Goal: Task Accomplishment & Management: Manage account settings

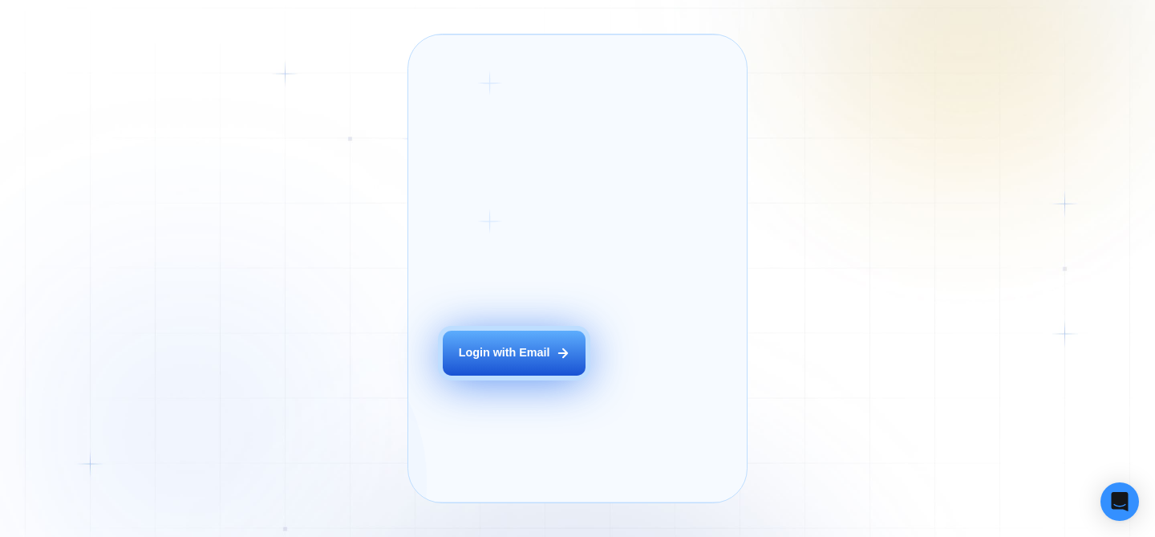
click at [509, 375] on button "Login with Email" at bounding box center [514, 352] width 143 height 45
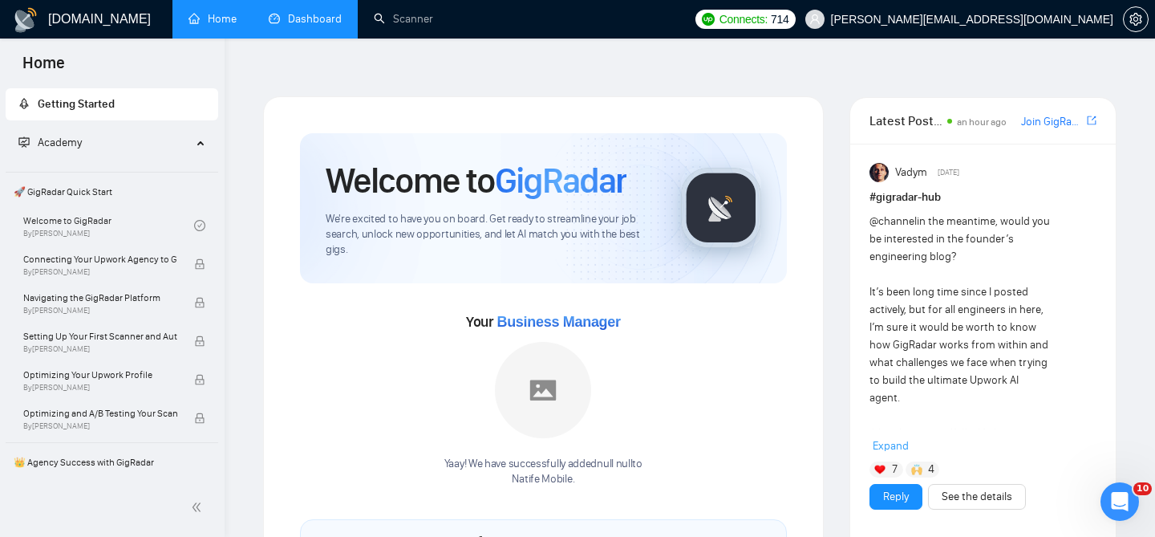
click at [281, 12] on link "Dashboard" at bounding box center [305, 19] width 73 height 14
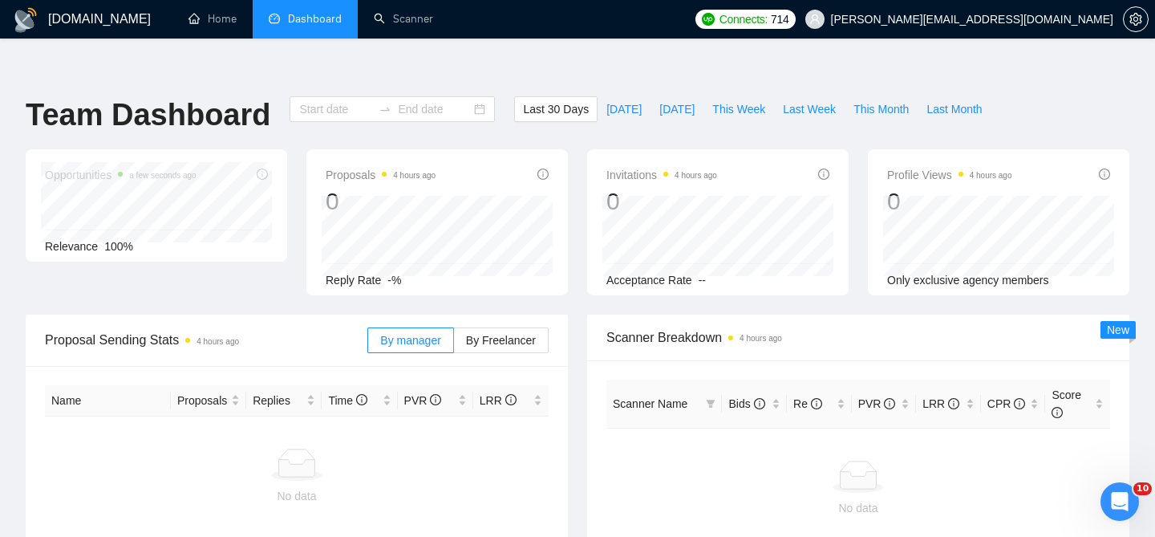
type input "[DATE]"
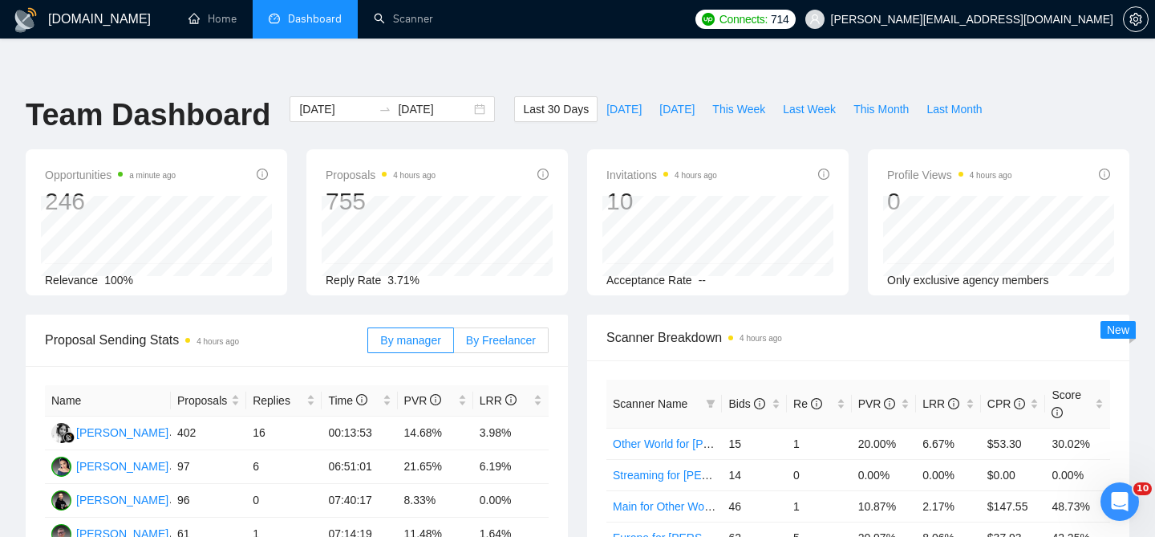
click at [513, 327] on label "By Freelancer" at bounding box center [501, 340] width 95 height 26
click at [454, 344] on input "By Freelancer" at bounding box center [454, 344] width 0 height 0
click at [796, 100] on span "Last Week" at bounding box center [809, 109] width 53 height 18
type input "[DATE]"
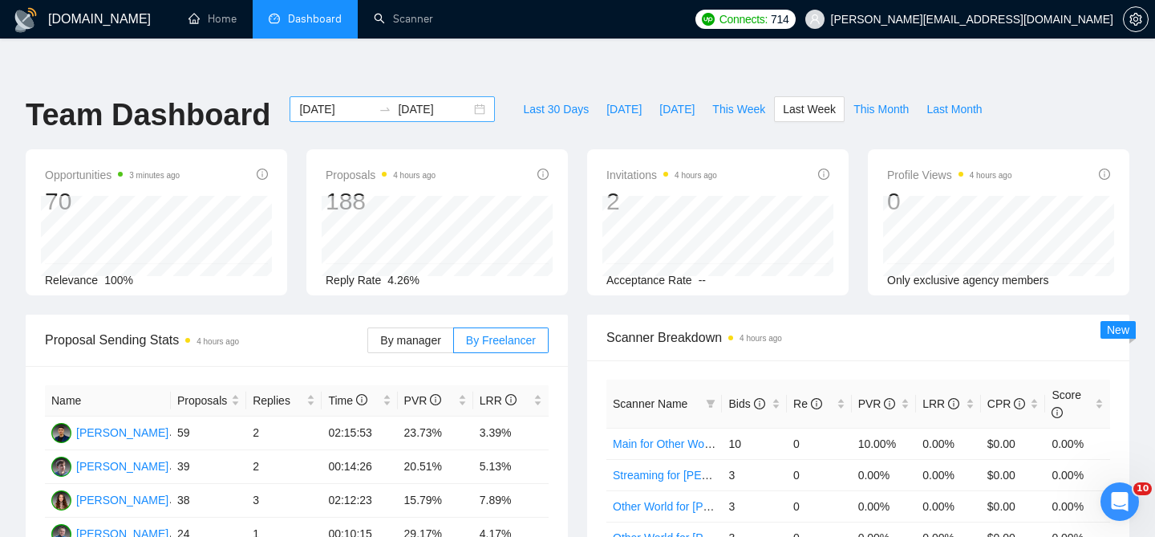
click at [465, 96] on div "[DATE] [DATE]" at bounding box center [392, 109] width 205 height 26
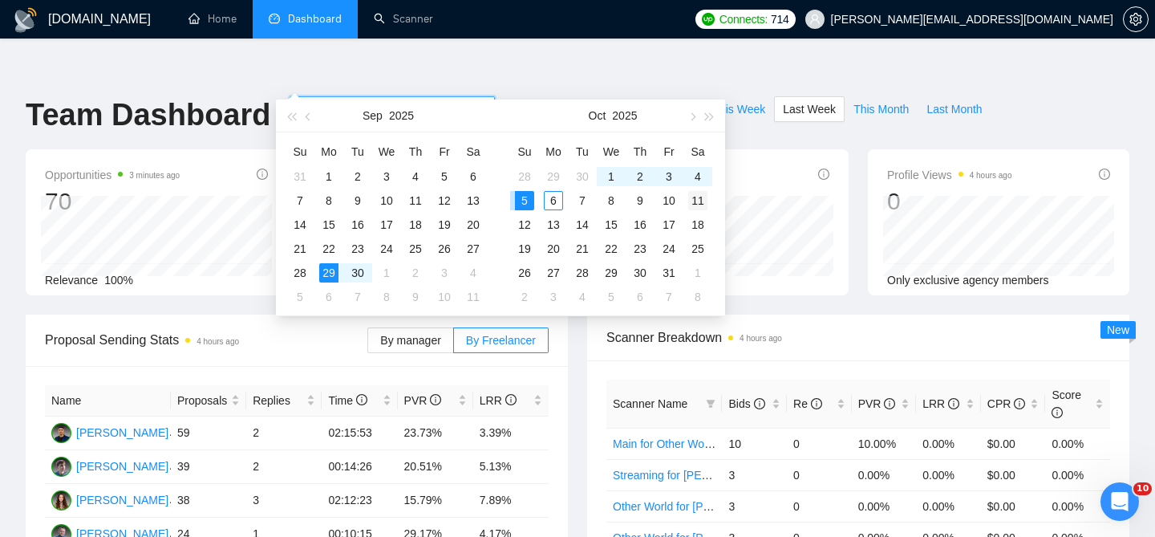
type input "[DATE]"
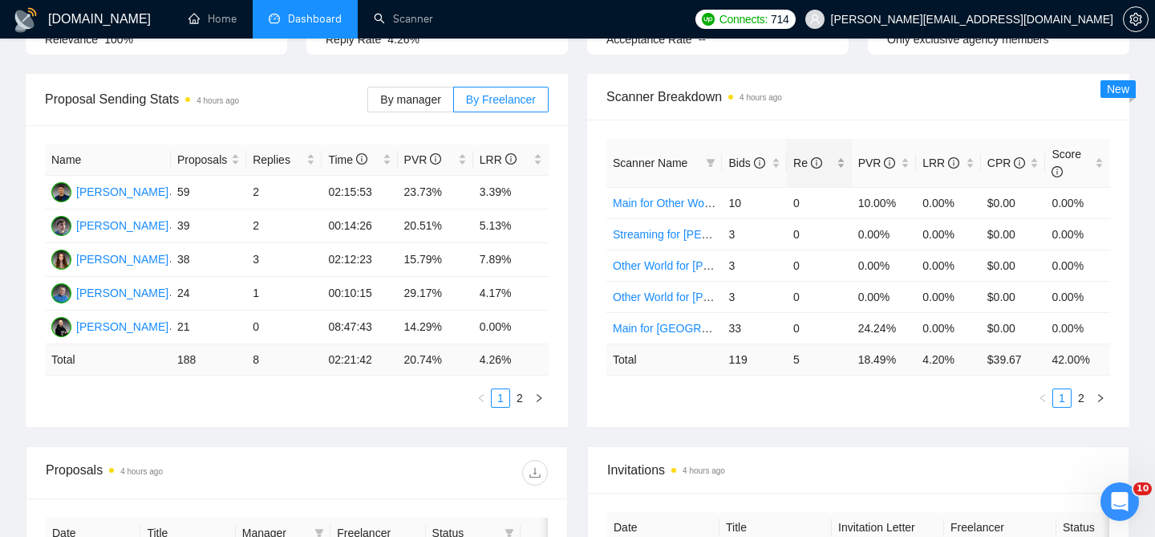
scroll to position [213, 0]
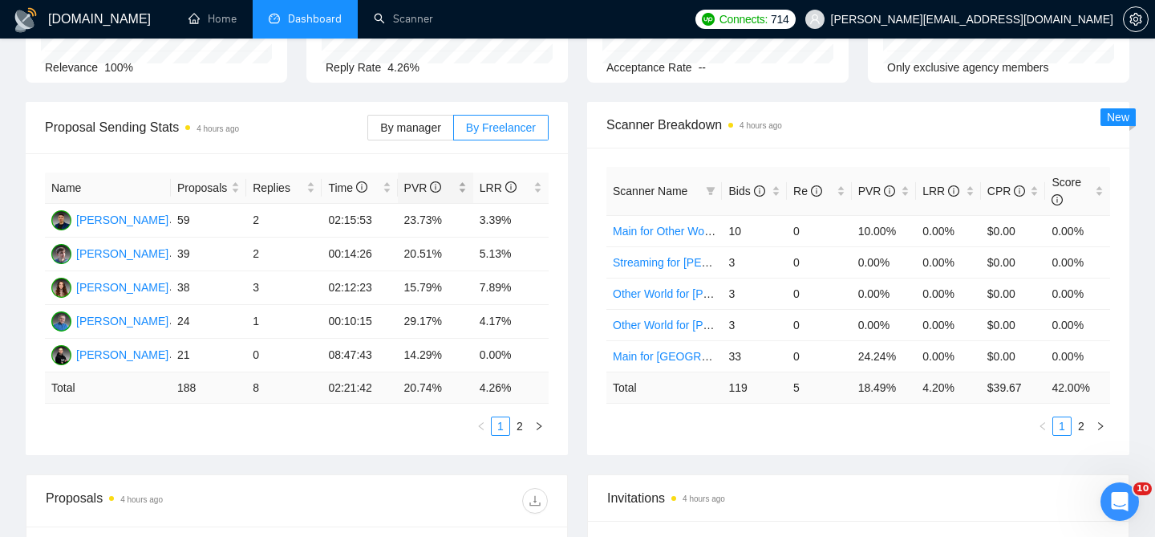
click at [462, 179] on div "PVR" at bounding box center [435, 188] width 63 height 18
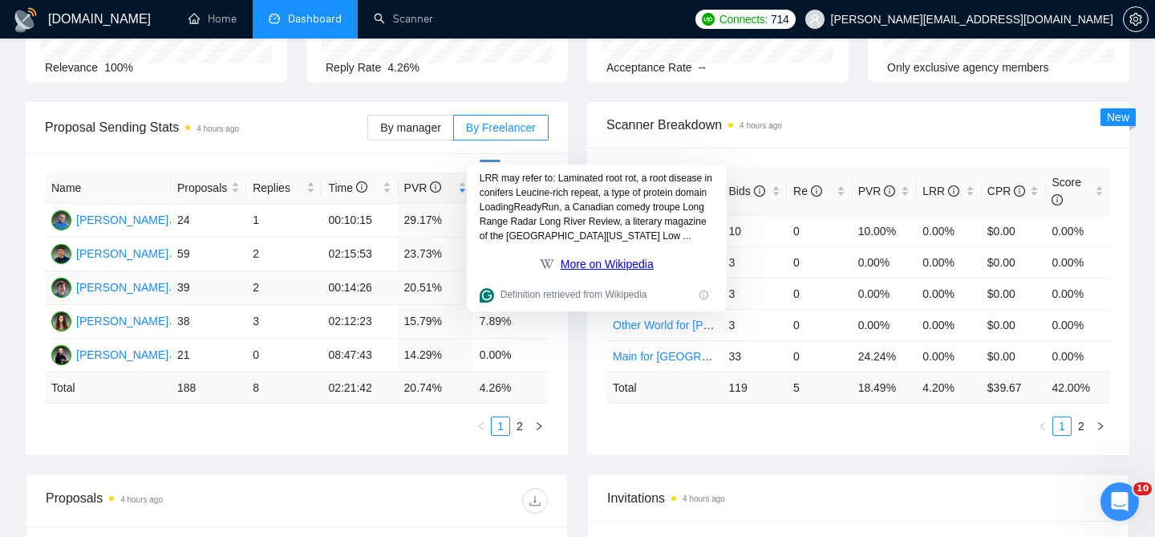
click at [436, 271] on td "20.51%" at bounding box center [435, 288] width 75 height 34
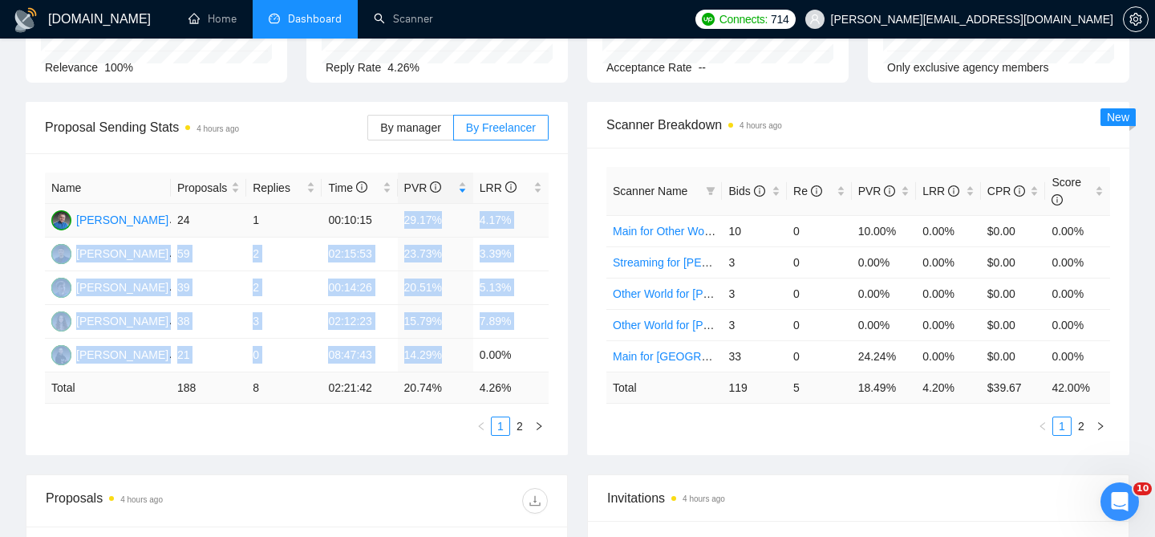
drag, startPoint x: 448, startPoint y: 324, endPoint x: 407, endPoint y: 183, distance: 147.2
click at [407, 204] on tbody "[PERSON_NAME] 24 1 00:10:15 29.17% 4.17% [PERSON_NAME] 59 2 02:15:53 23.73% 3.3…" at bounding box center [297, 288] width 504 height 168
click at [449, 271] on td "20.51%" at bounding box center [435, 288] width 75 height 34
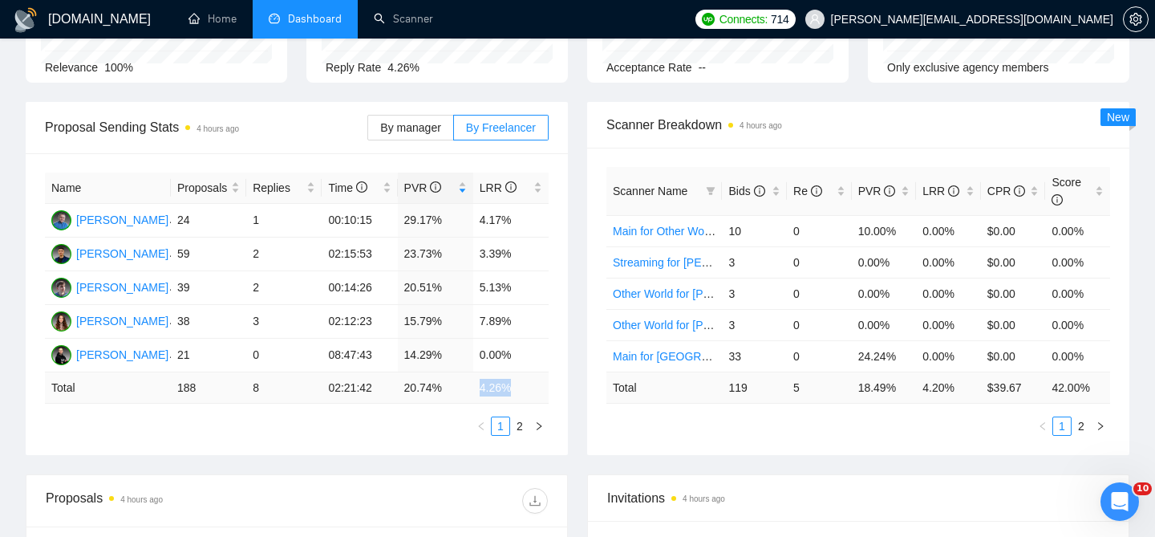
drag, startPoint x: 512, startPoint y: 358, endPoint x: 470, endPoint y: 356, distance: 41.7
click at [470, 372] on tr "Total 188 8 02:21:42 20.74 % 4.26 %" at bounding box center [297, 387] width 504 height 31
click at [540, 179] on div "LRR" at bounding box center [511, 188] width 63 height 18
click at [582, 206] on div "Scanner Breakdown 4 hours ago Scanner Name Bids Re PVR LRR CPR Score Main for O…" at bounding box center [858, 278] width 561 height 353
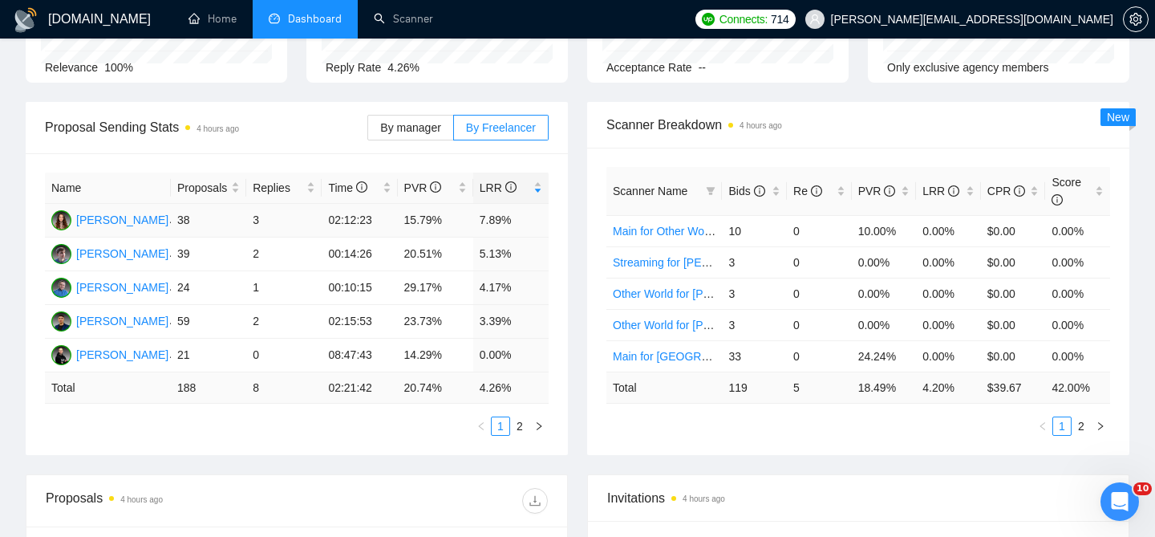
click at [504, 204] on td "7.89%" at bounding box center [510, 221] width 75 height 34
drag, startPoint x: 517, startPoint y: 257, endPoint x: 403, endPoint y: 258, distance: 113.1
click at [403, 271] on tr "[PERSON_NAME] 24 1 00:10:15 29.17% 4.17%" at bounding box center [297, 288] width 504 height 34
click at [403, 271] on td "29.17%" at bounding box center [435, 288] width 75 height 34
drag, startPoint x: 403, startPoint y: 257, endPoint x: 447, endPoint y: 265, distance: 44.2
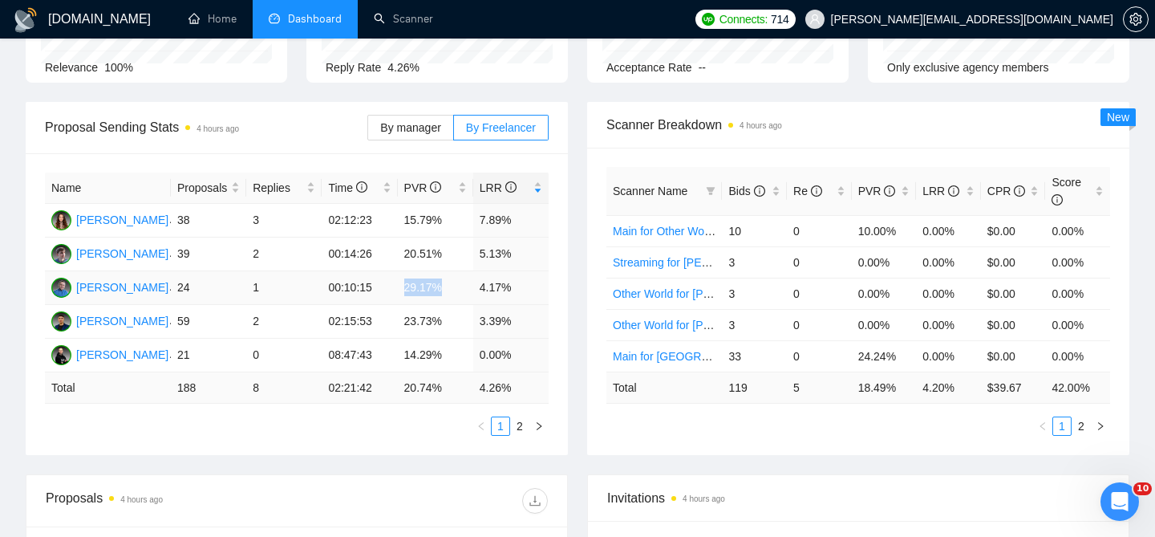
click at [447, 271] on td "29.17%" at bounding box center [435, 288] width 75 height 34
click at [477, 271] on td "4.17%" at bounding box center [510, 288] width 75 height 34
drag, startPoint x: 477, startPoint y: 254, endPoint x: 501, endPoint y: 254, distance: 24.1
click at [501, 271] on td "4.17%" at bounding box center [510, 288] width 75 height 34
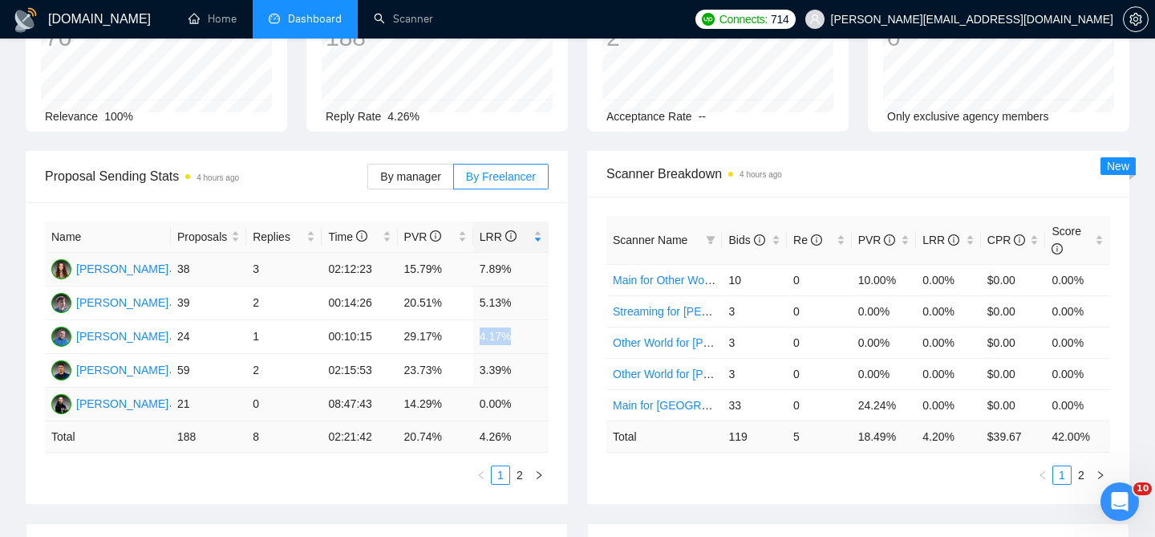
scroll to position [160, 0]
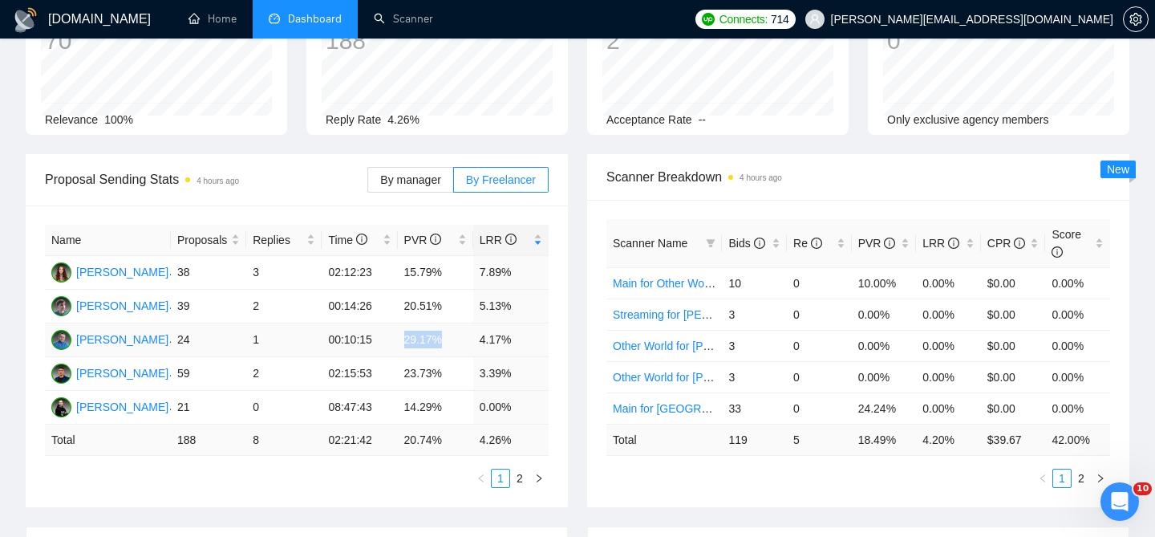
drag, startPoint x: 444, startPoint y: 312, endPoint x: 404, endPoint y: 311, distance: 40.1
click at [404, 323] on td "29.17%" at bounding box center [435, 340] width 75 height 34
click at [444, 323] on td "29.17%" at bounding box center [435, 340] width 75 height 34
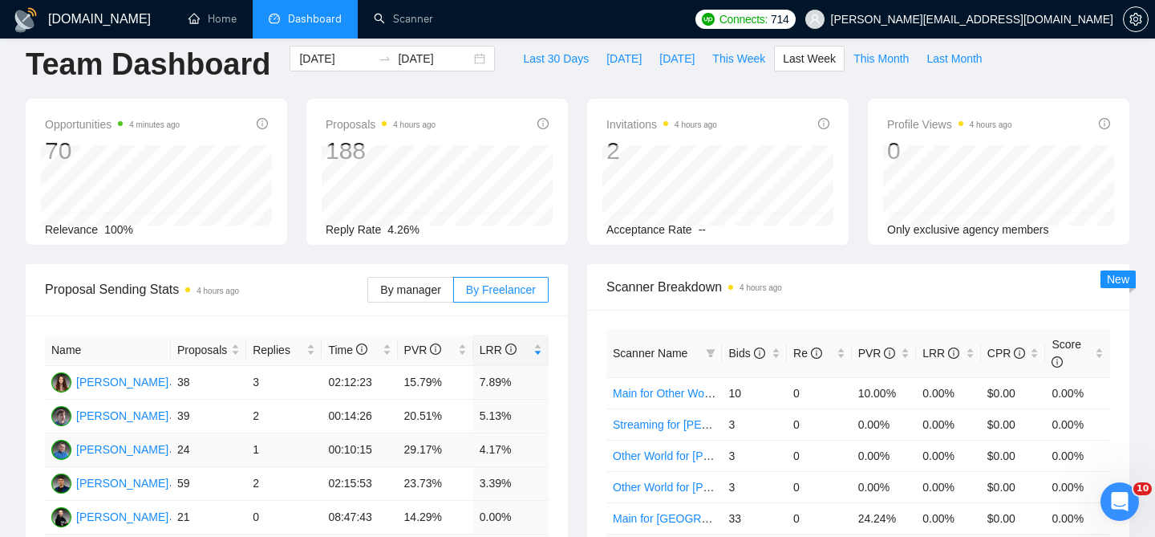
scroll to position [0, 0]
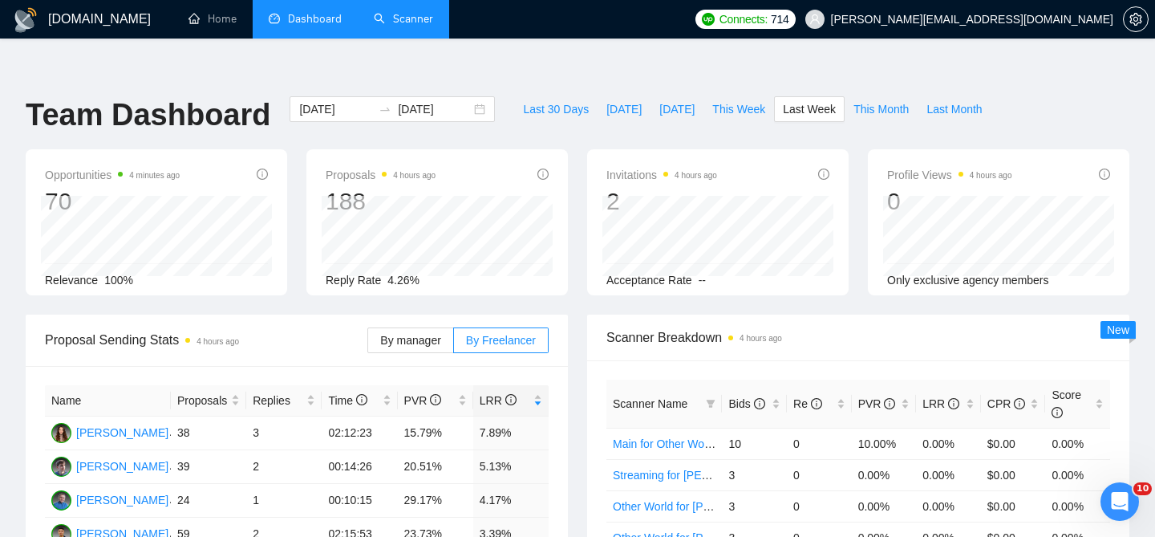
click at [404, 14] on link "Scanner" at bounding box center [403, 19] width 59 height 14
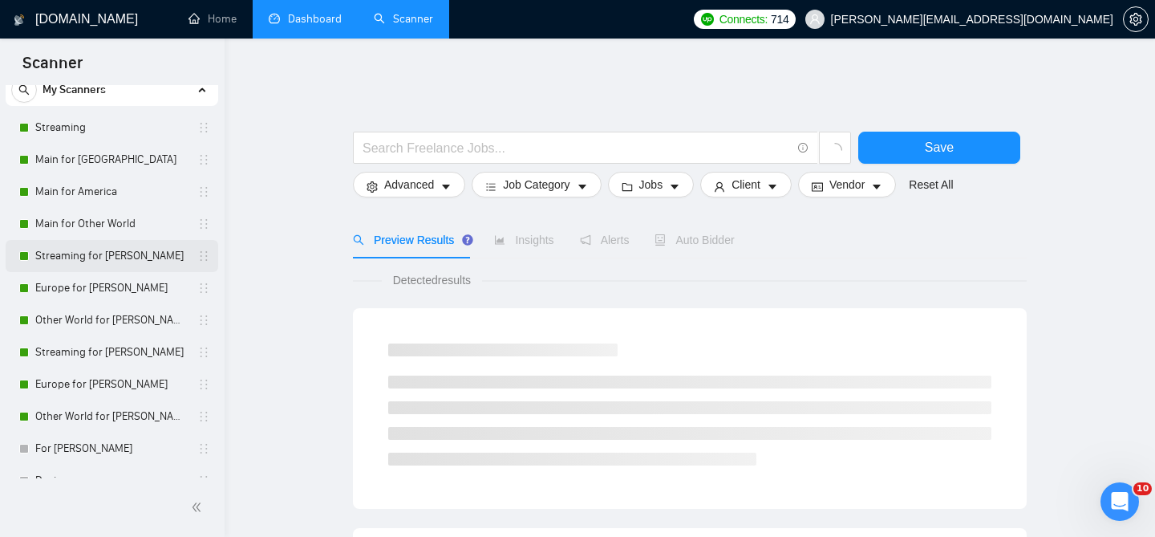
scroll to position [55, 0]
click at [138, 249] on link "Streaming for [PERSON_NAME]" at bounding box center [111, 253] width 152 height 32
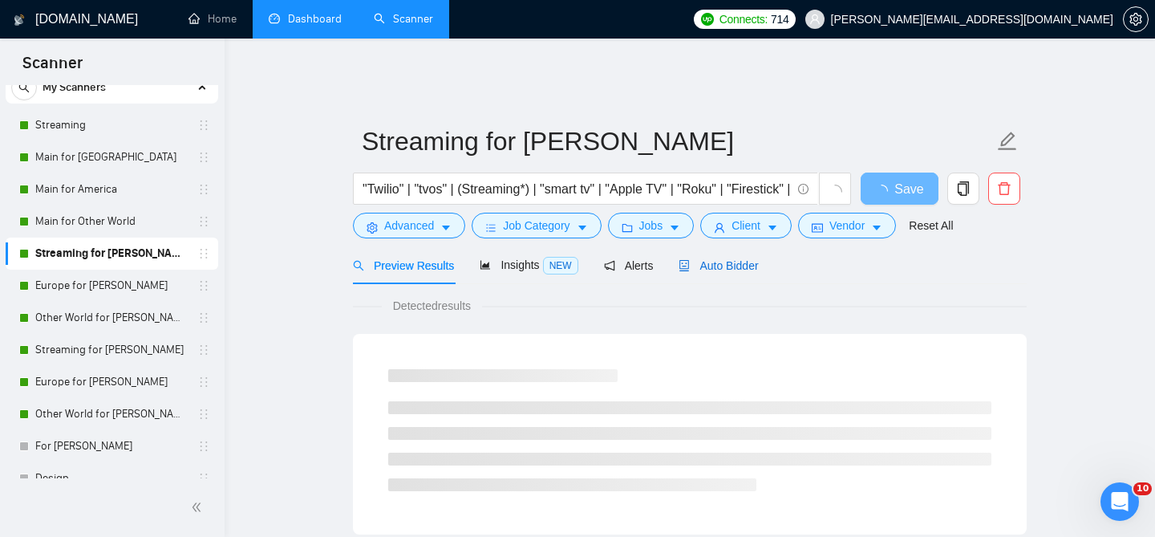
click at [726, 259] on span "Auto Bidder" at bounding box center [718, 265] width 79 height 13
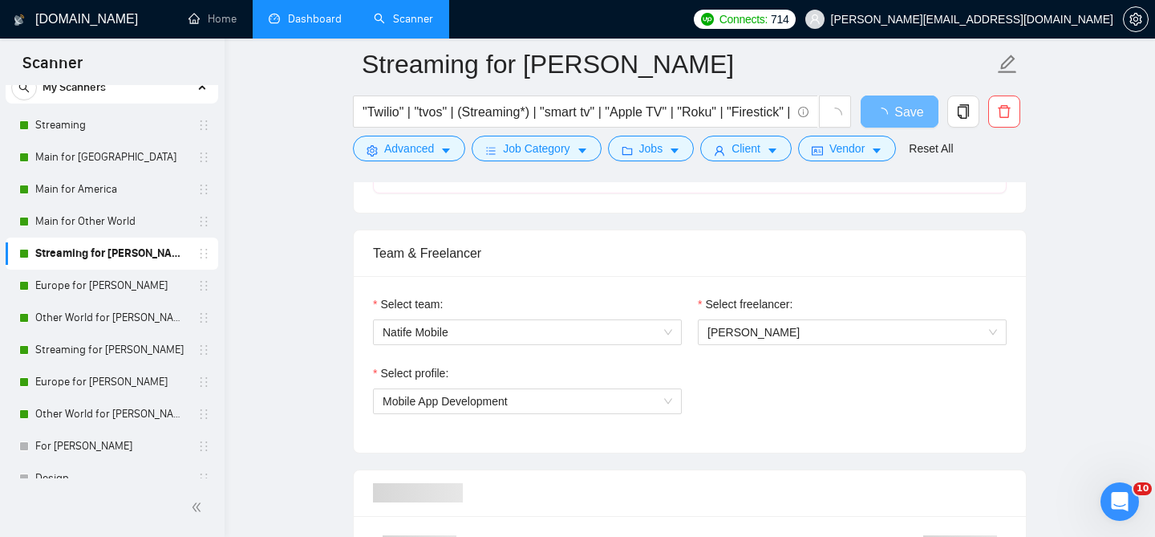
scroll to position [773, 0]
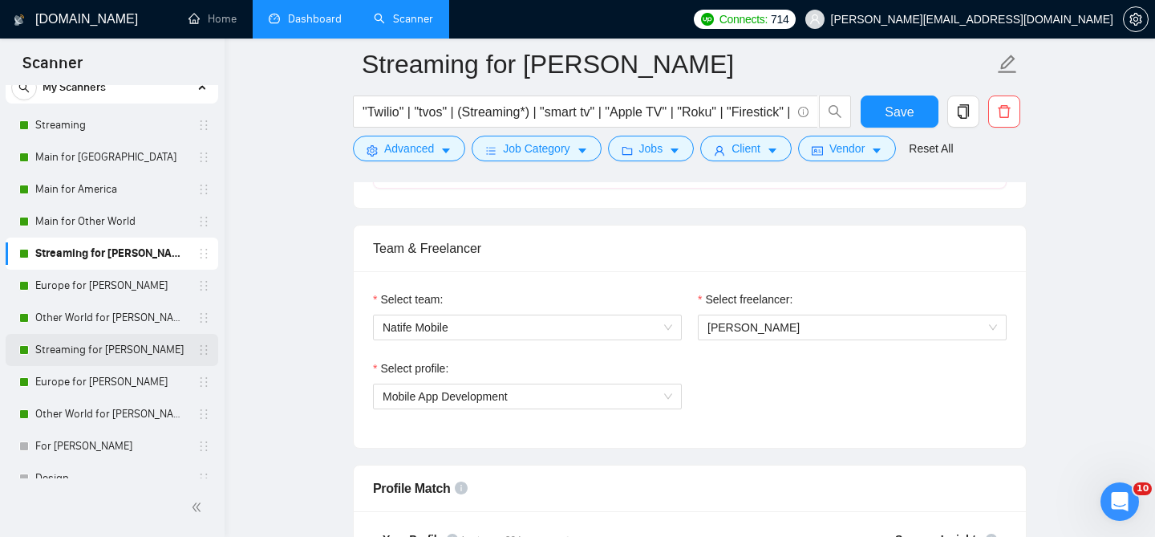
click at [116, 348] on link "Streaming for [PERSON_NAME]" at bounding box center [111, 350] width 152 height 32
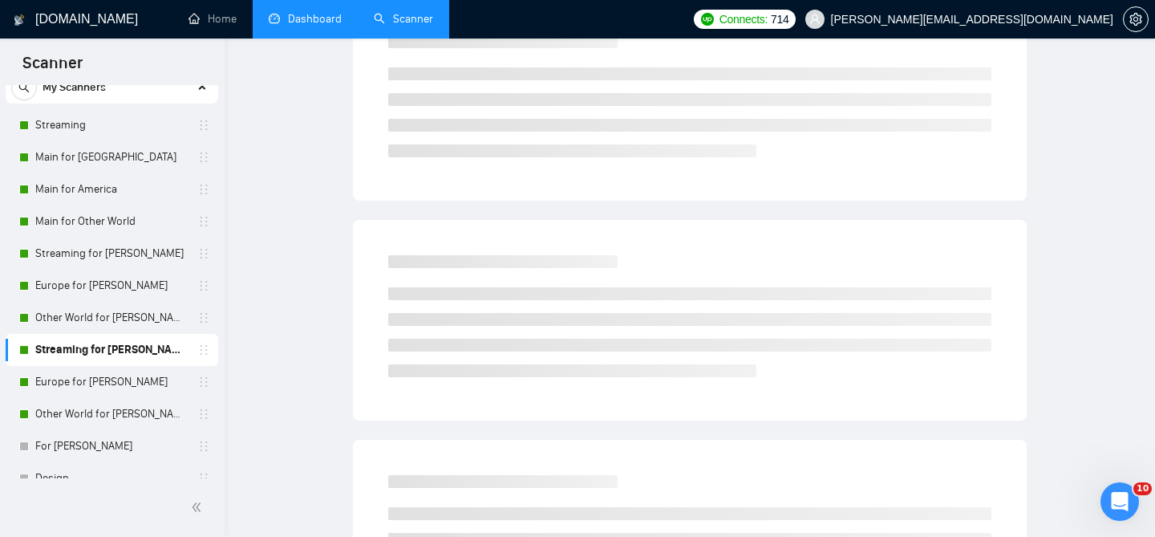
scroll to position [49, 0]
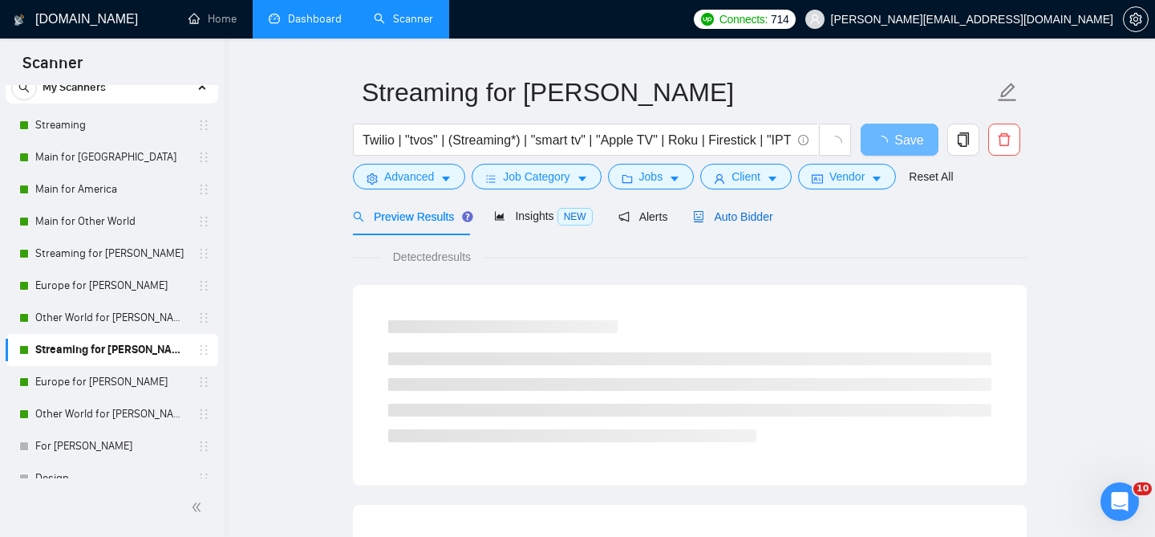
click at [728, 210] on span "Auto Bidder" at bounding box center [732, 216] width 79 height 13
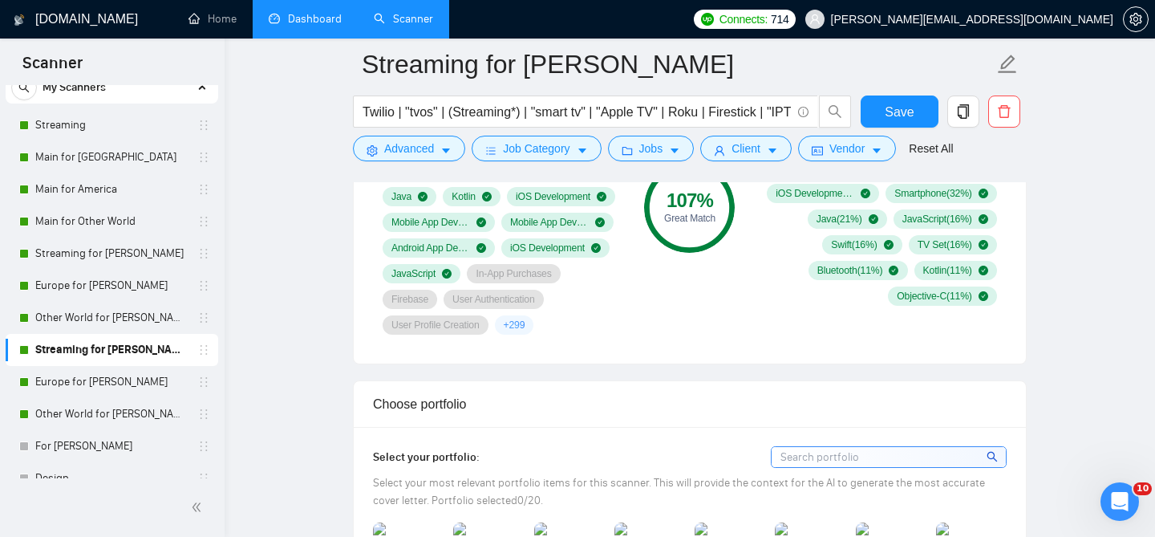
scroll to position [1231, 0]
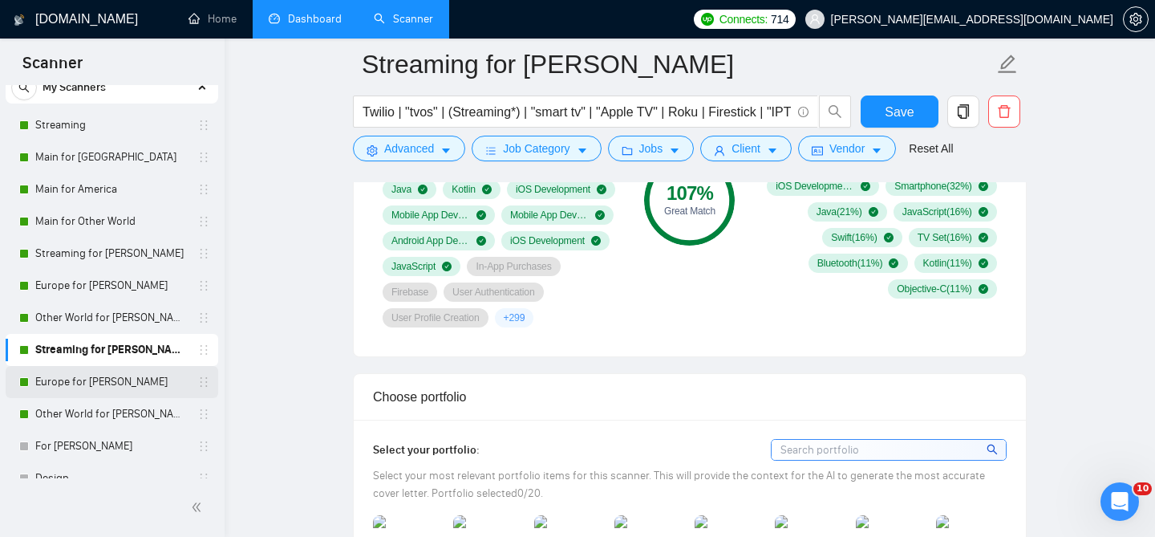
click at [103, 378] on link "Europe for [PERSON_NAME]" at bounding box center [111, 382] width 152 height 32
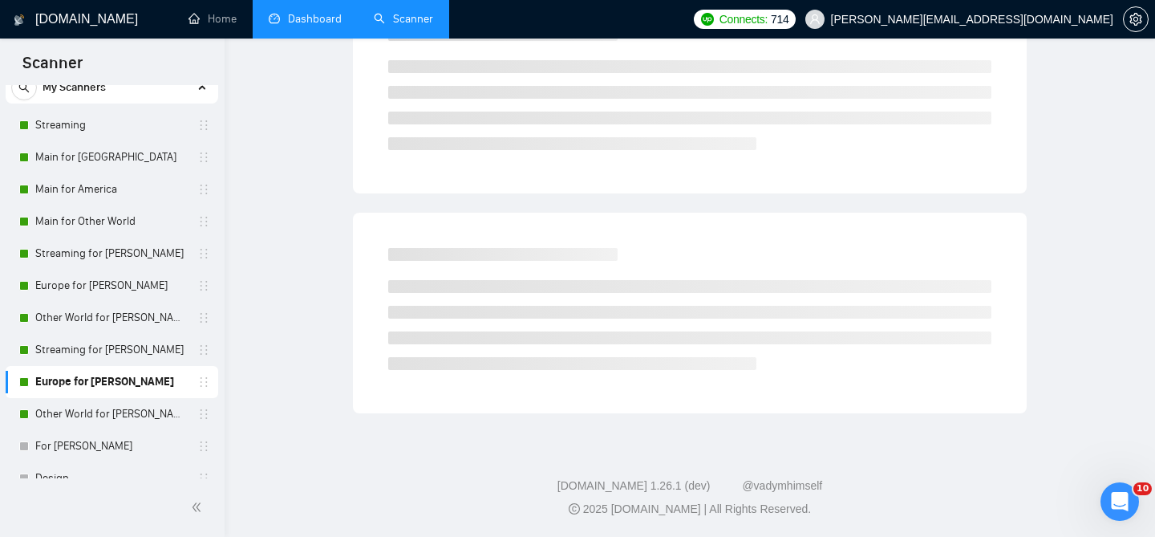
scroll to position [49, 0]
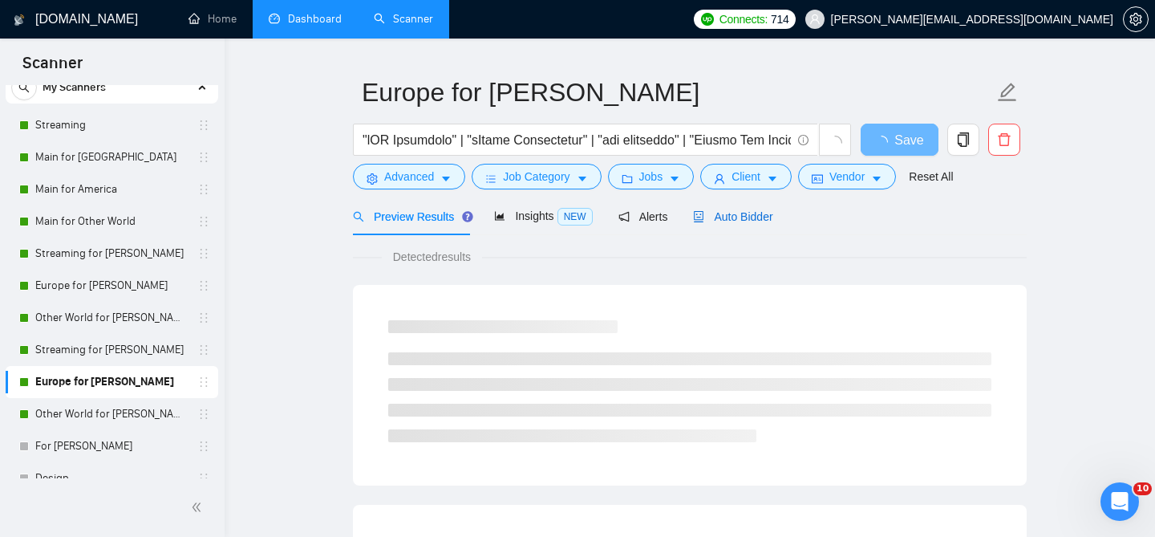
click at [744, 210] on span "Auto Bidder" at bounding box center [732, 216] width 79 height 13
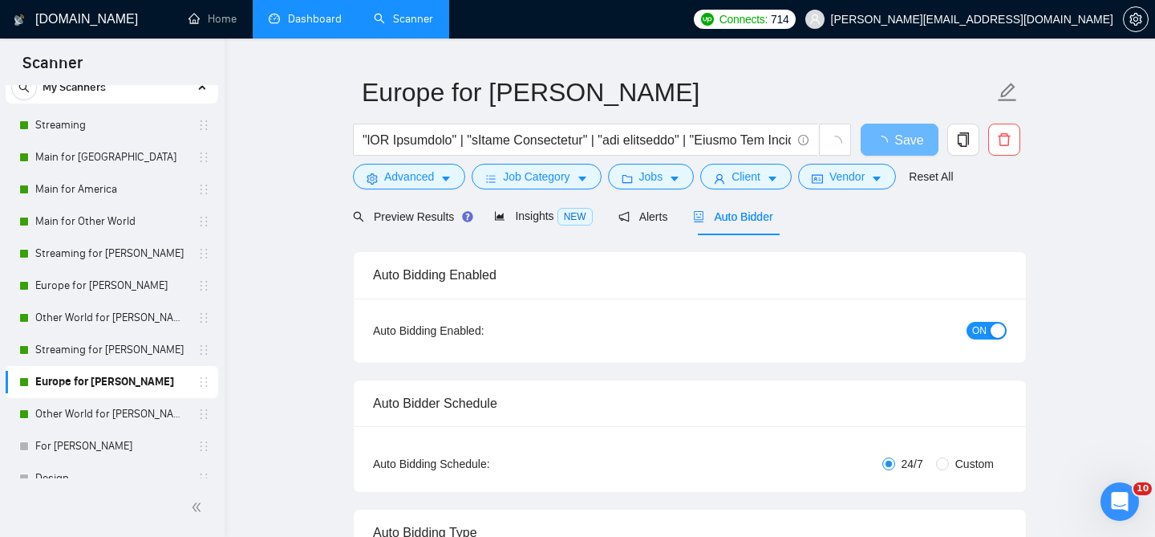
radio input "false"
radio input "true"
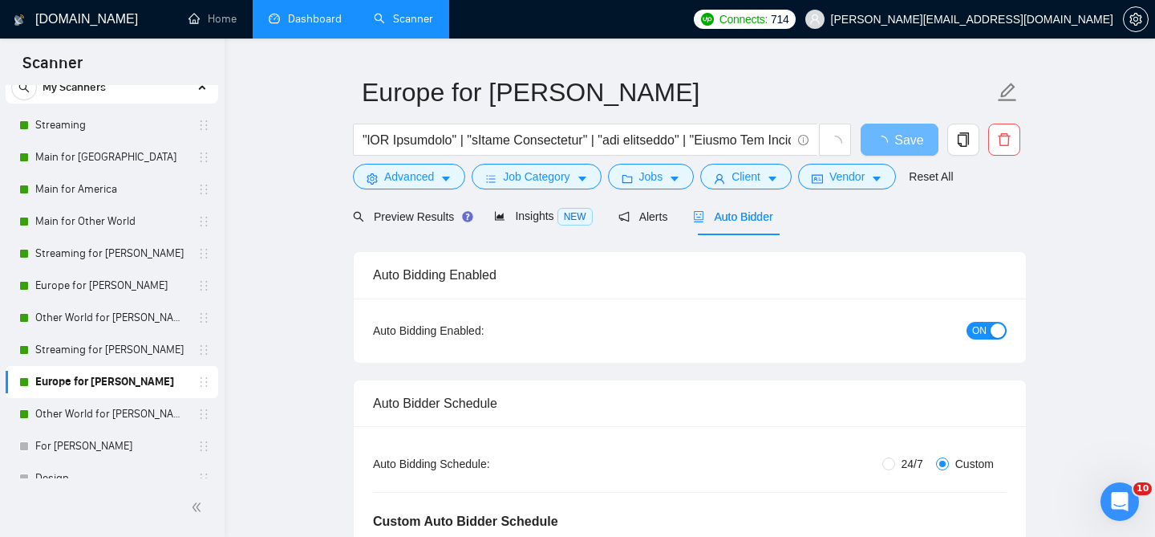
click at [305, 21] on link "Dashboard" at bounding box center [305, 19] width 73 height 14
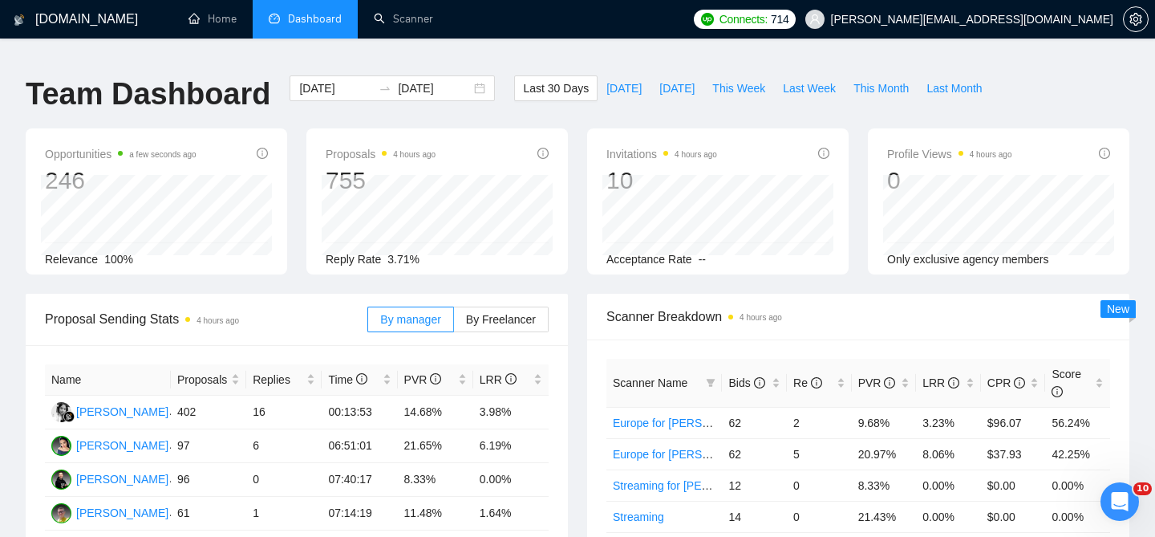
click at [510, 294] on div "By manager By Freelancer" at bounding box center [457, 319] width 181 height 51
click at [510, 313] on span "By Freelancer" at bounding box center [501, 319] width 70 height 13
click at [454, 323] on input "By Freelancer" at bounding box center [454, 323] width 0 height 0
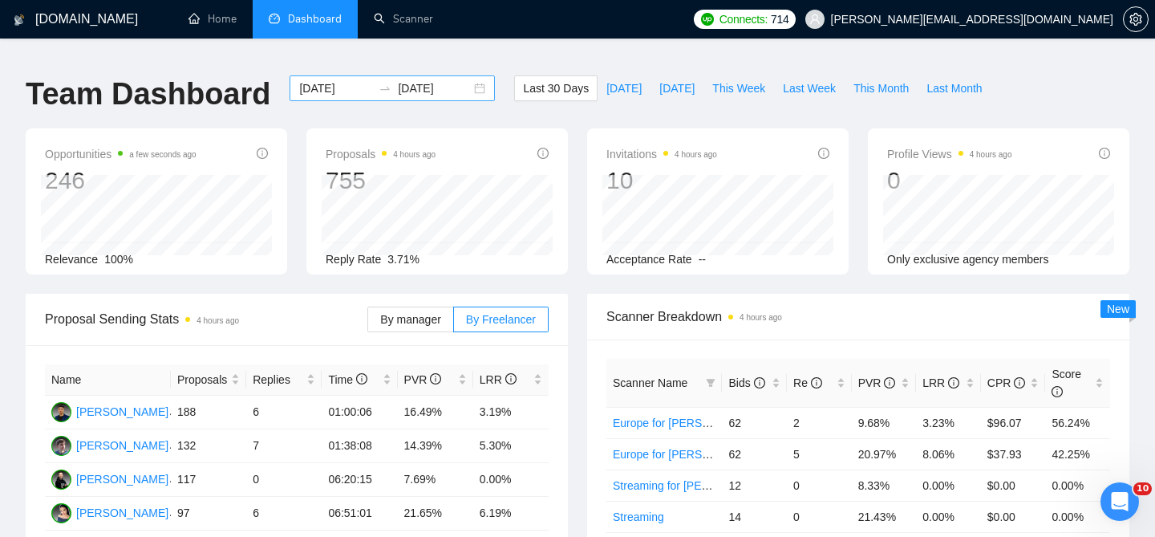
click at [471, 79] on div "[DATE] [DATE]" at bounding box center [392, 88] width 205 height 26
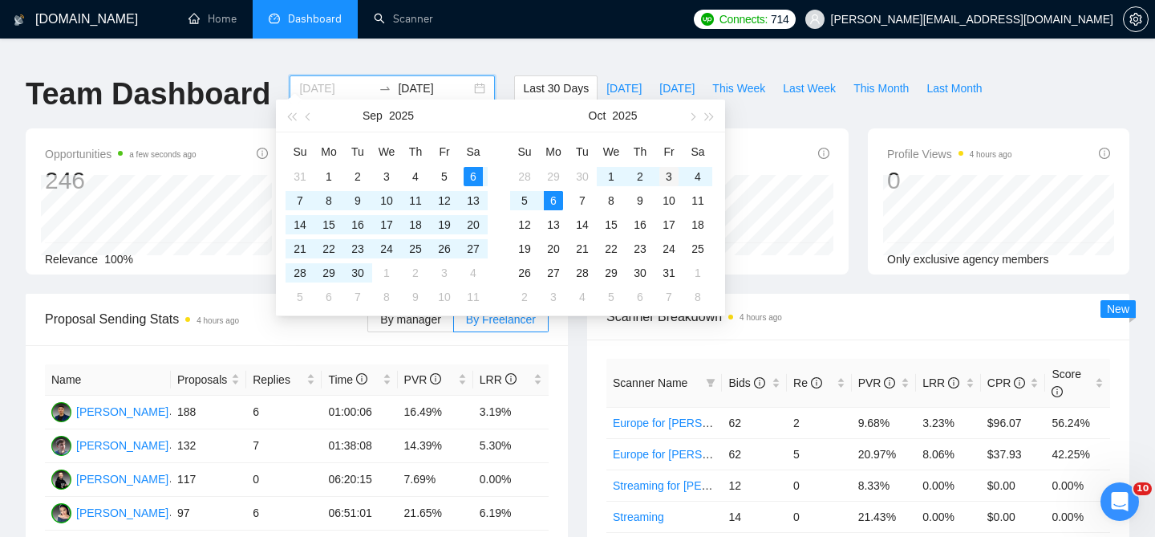
type input "[DATE]"
click at [669, 174] on div "3" at bounding box center [668, 176] width 19 height 19
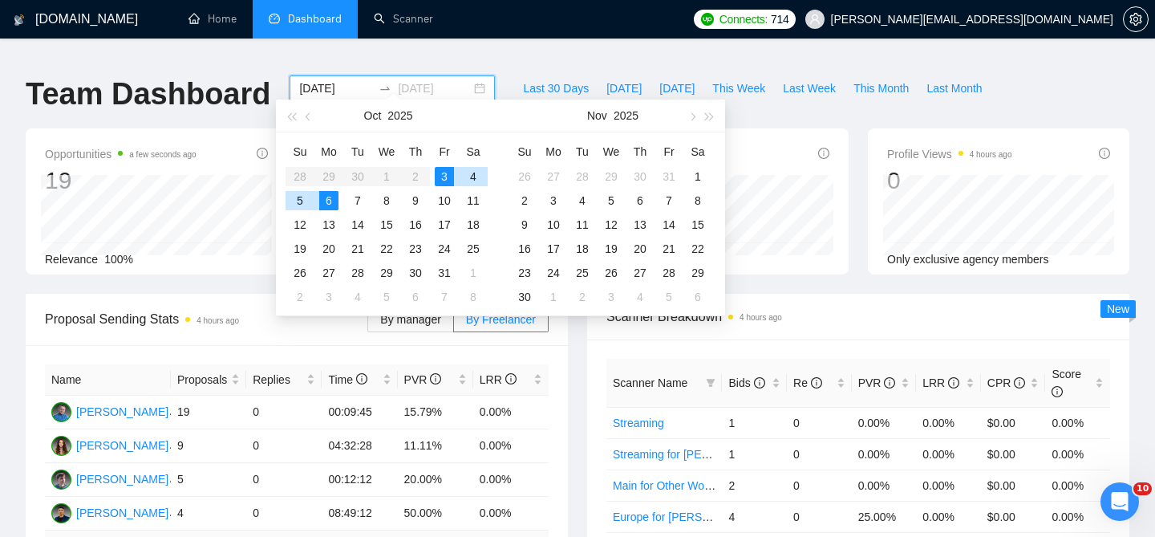
type input "[DATE]"
click at [331, 203] on div "6" at bounding box center [328, 200] width 19 height 19
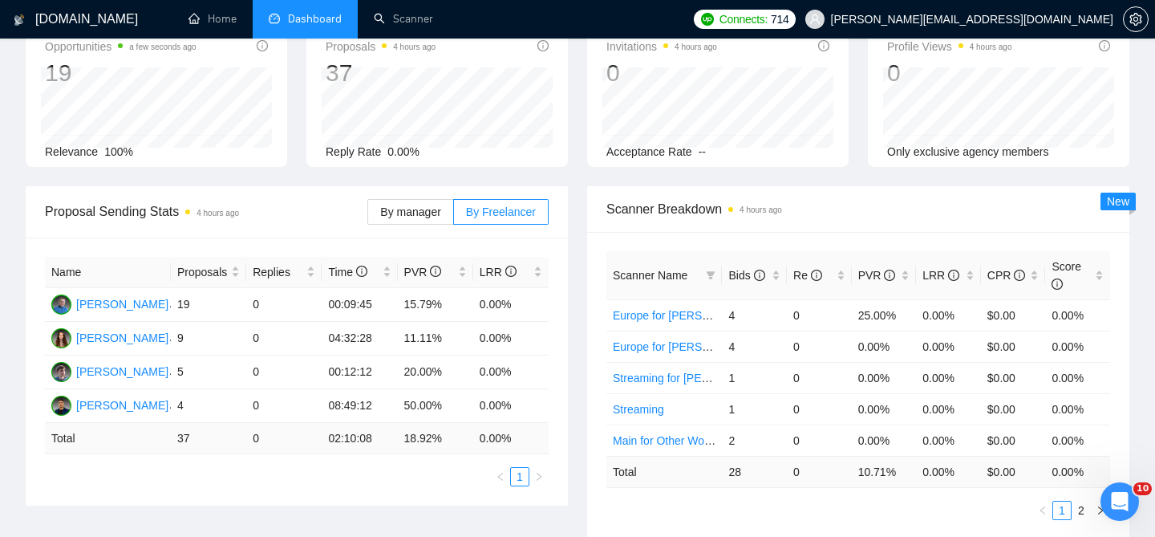
scroll to position [114, 0]
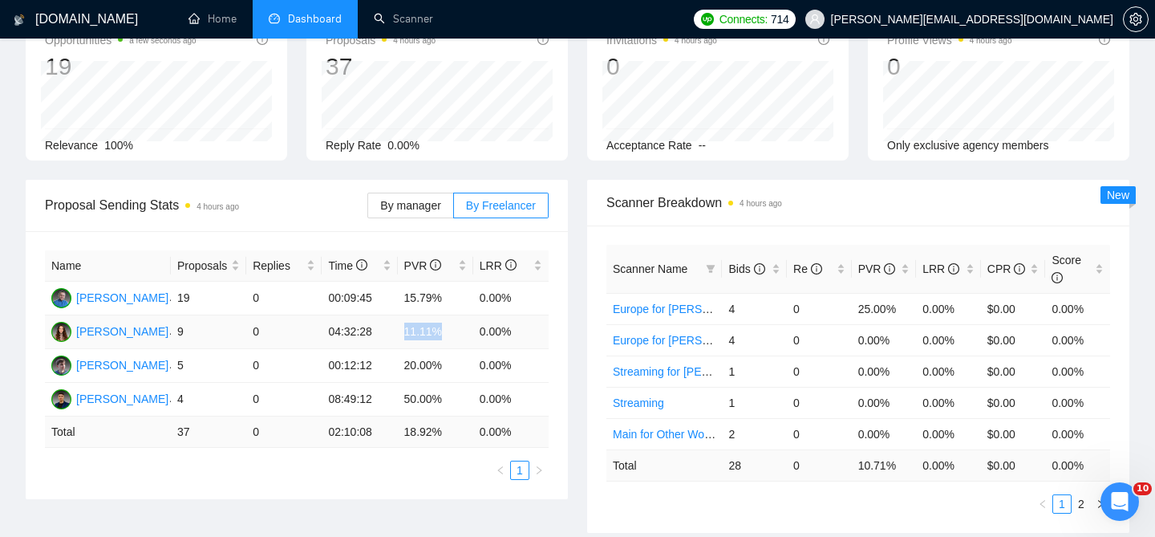
drag, startPoint x: 442, startPoint y: 320, endPoint x: 395, endPoint y: 317, distance: 46.6
click at [395, 317] on tr "[PERSON_NAME] 9 0 04:32:28 11.11% 0.00%" at bounding box center [297, 332] width 504 height 34
click at [448, 322] on td "11.11%" at bounding box center [435, 332] width 75 height 34
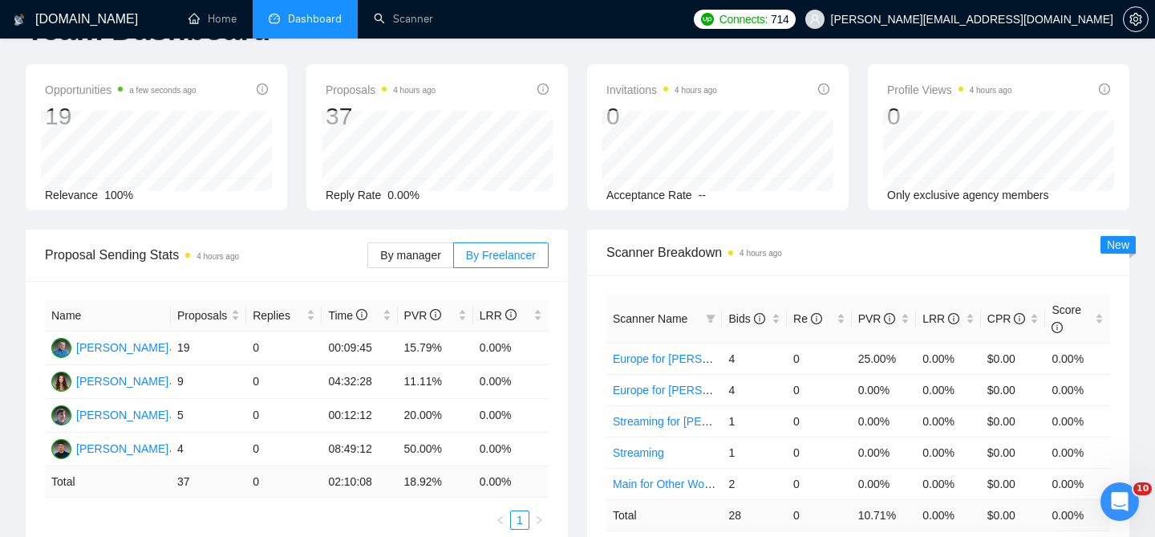
scroll to position [0, 0]
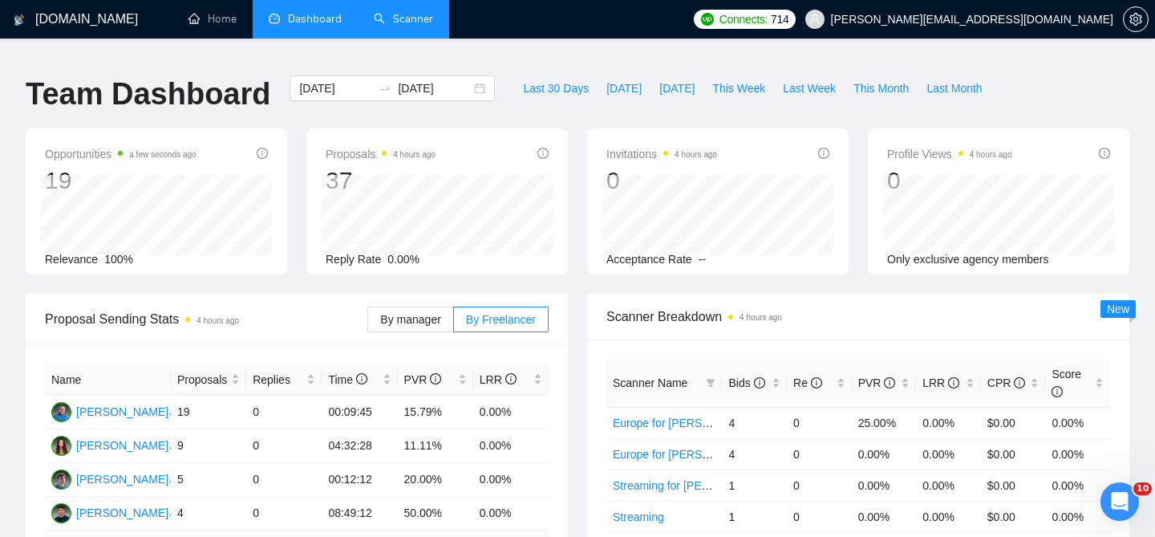
click at [405, 26] on link "Scanner" at bounding box center [403, 19] width 59 height 14
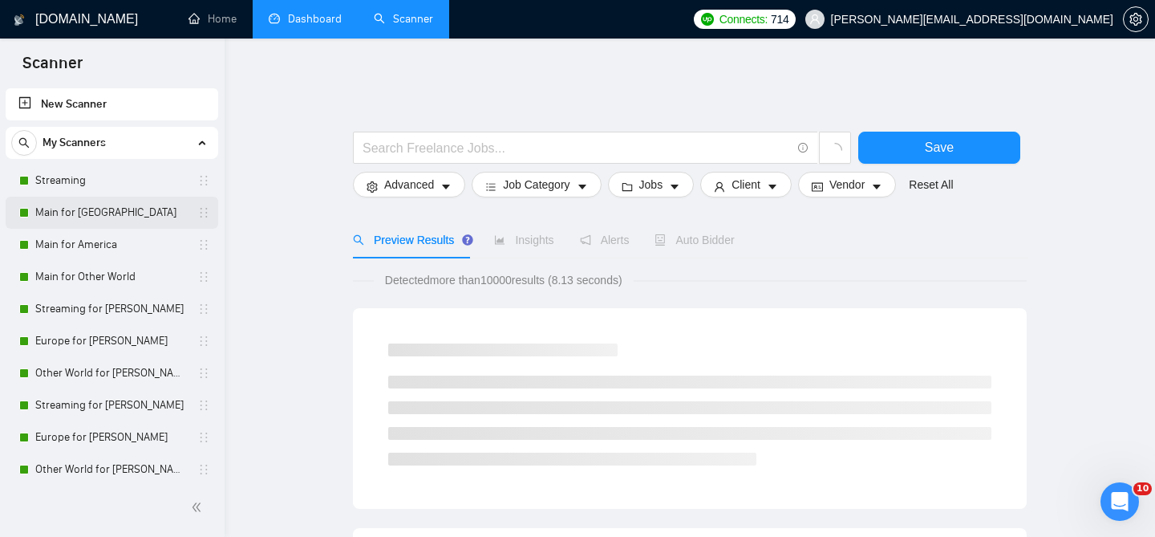
click at [107, 221] on link "Main for [GEOGRAPHIC_DATA]" at bounding box center [111, 213] width 152 height 32
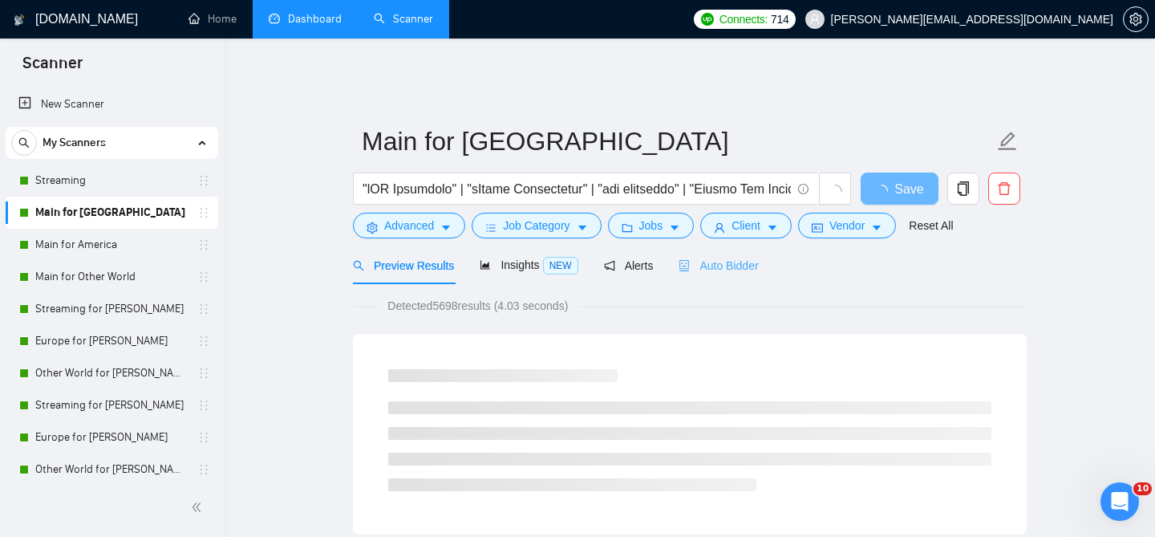
click at [750, 246] on div "Auto Bidder" at bounding box center [718, 265] width 79 height 38
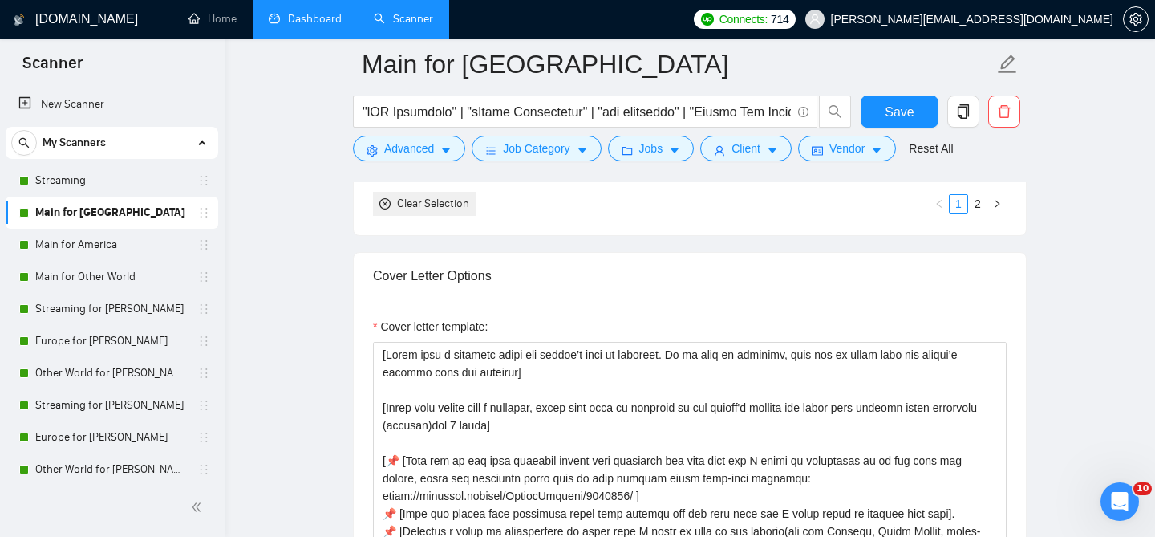
scroll to position [88, 0]
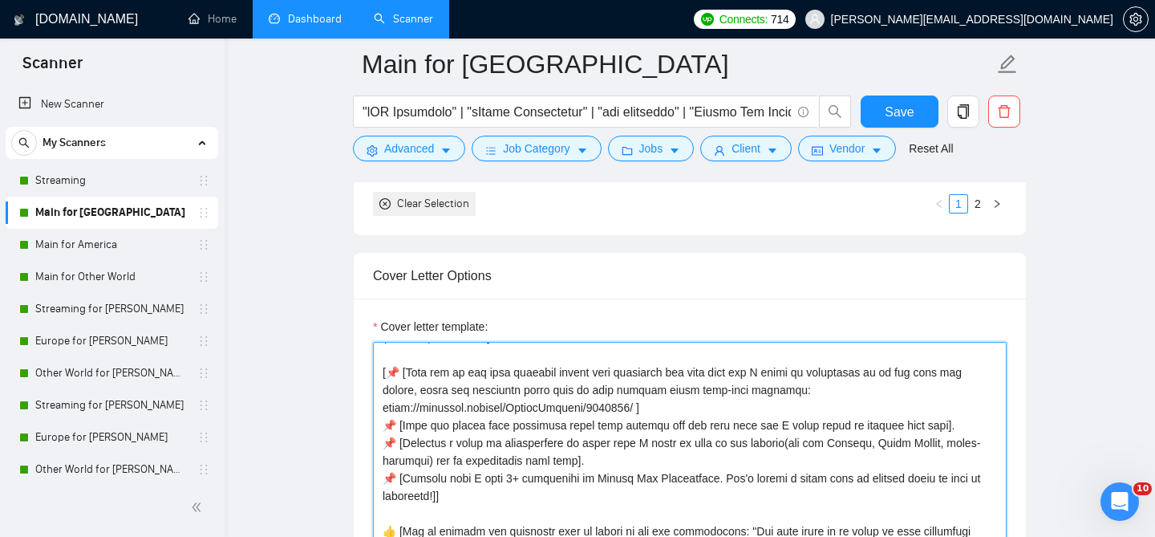
click at [427, 365] on textarea "Cover letter template:" at bounding box center [690, 522] width 634 height 361
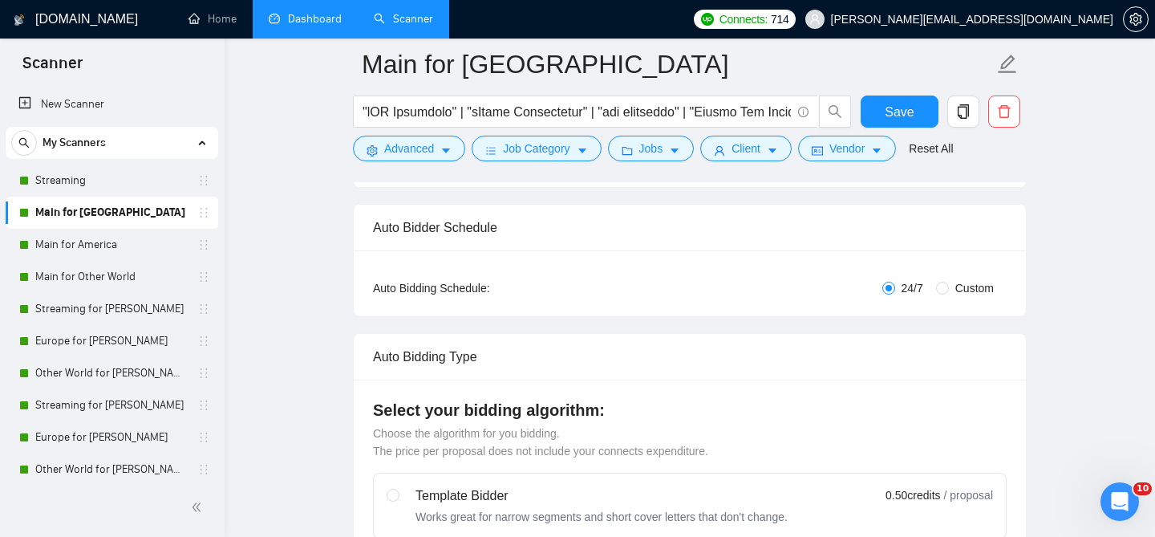
scroll to position [221, 0]
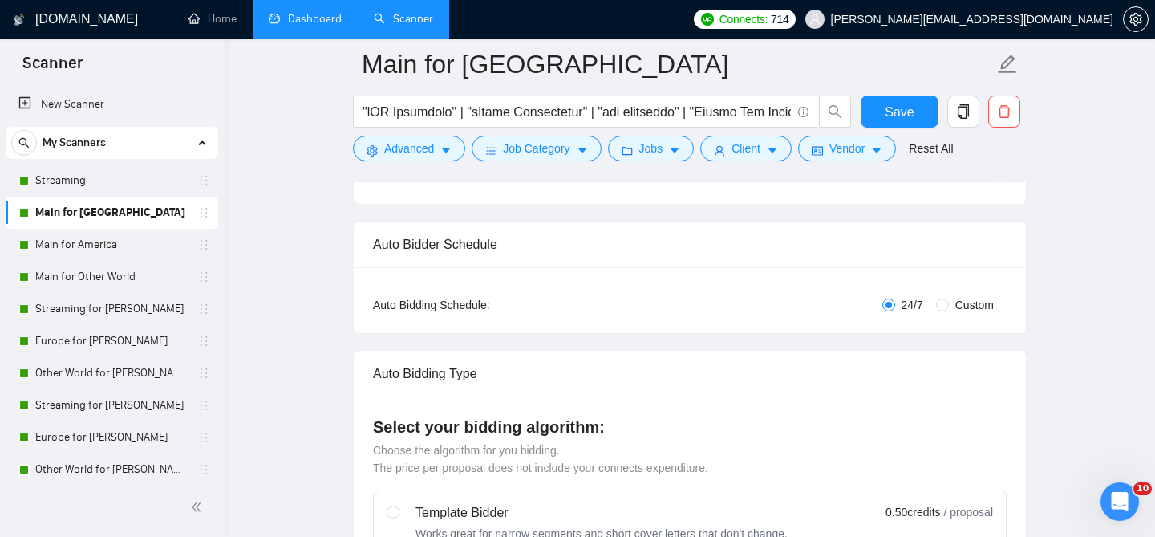
click at [278, 26] on link "Dashboard" at bounding box center [305, 19] width 73 height 14
